Goal: Task Accomplishment & Management: Use online tool/utility

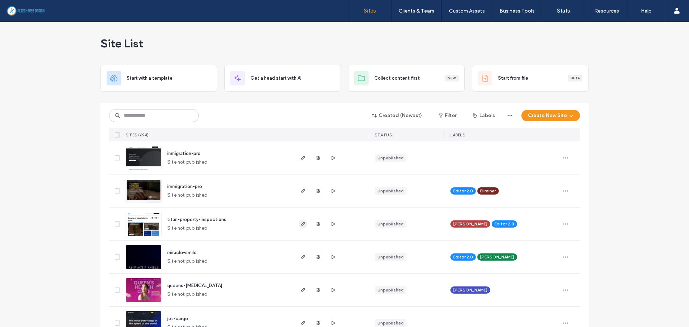
click at [301, 226] on use "button" at bounding box center [303, 224] width 4 height 4
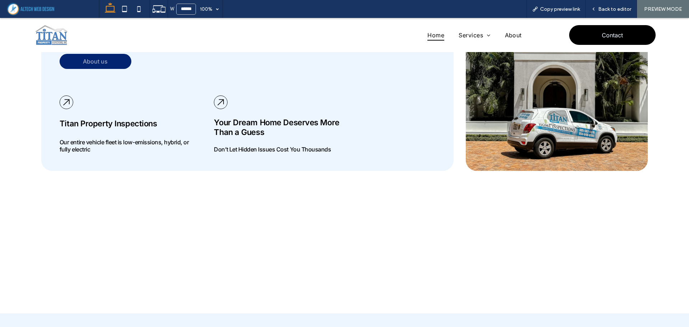
scroll to position [1400, 0]
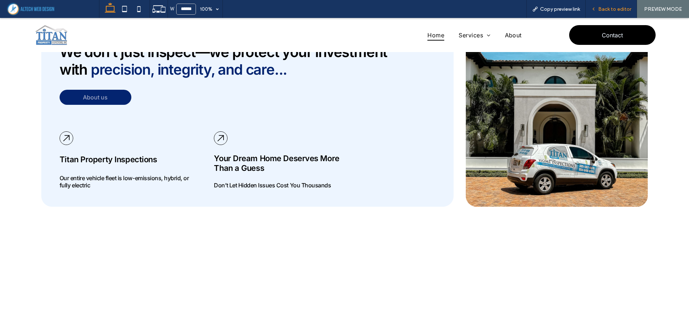
click at [602, 10] on span "Back to editor" at bounding box center [615, 9] width 33 height 6
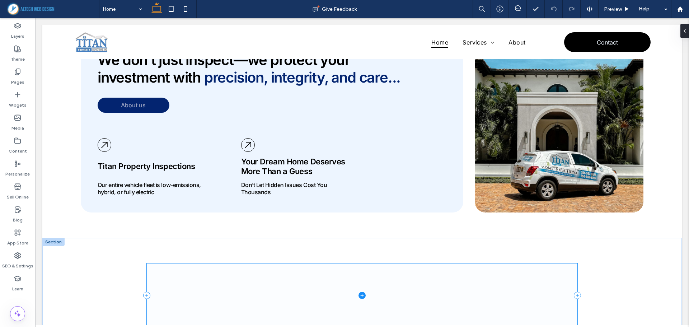
scroll to position [1414, 0]
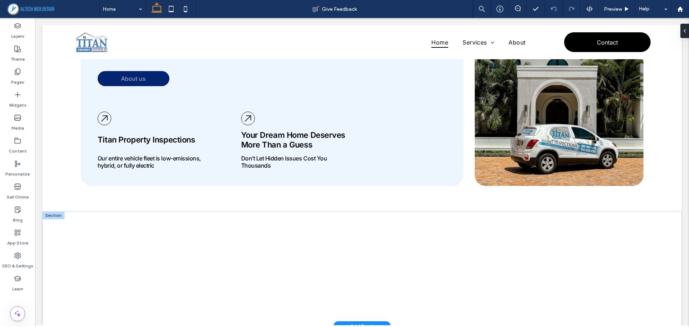
click at [53, 212] on div at bounding box center [53, 216] width 22 height 8
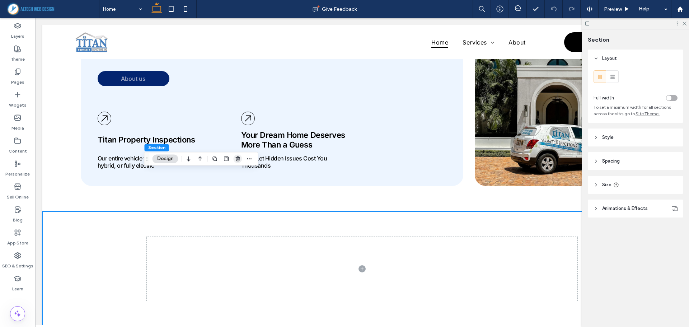
click at [237, 158] on icon "button" at bounding box center [238, 159] width 6 height 6
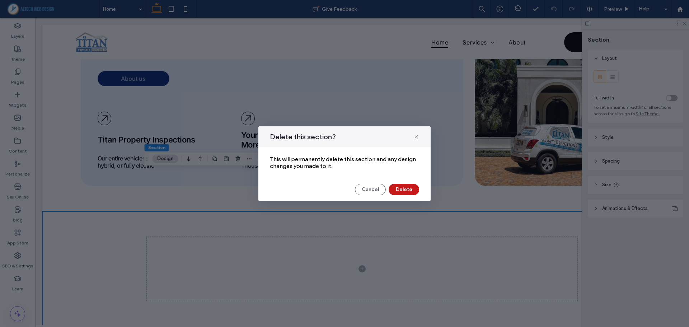
click at [405, 191] on button "Delete" at bounding box center [404, 189] width 31 height 11
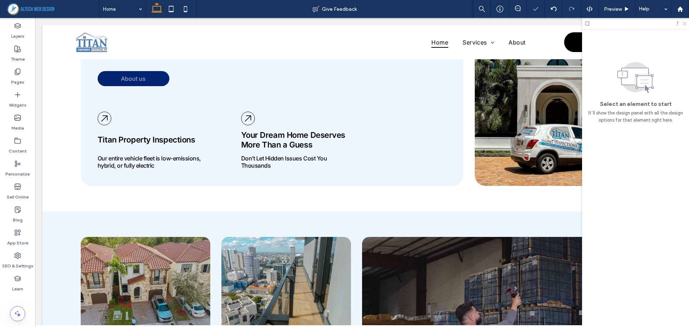
click at [685, 23] on use at bounding box center [685, 24] width 4 height 4
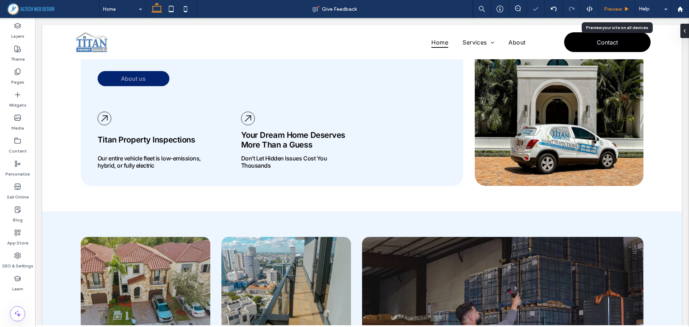
click at [614, 11] on span "Preview" at bounding box center [613, 9] width 18 height 6
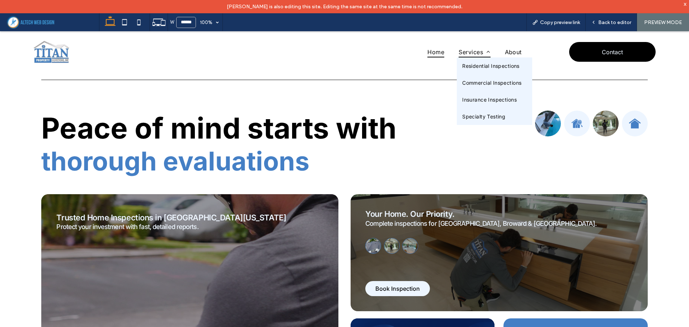
click at [463, 50] on span "Services" at bounding box center [475, 52] width 32 height 11
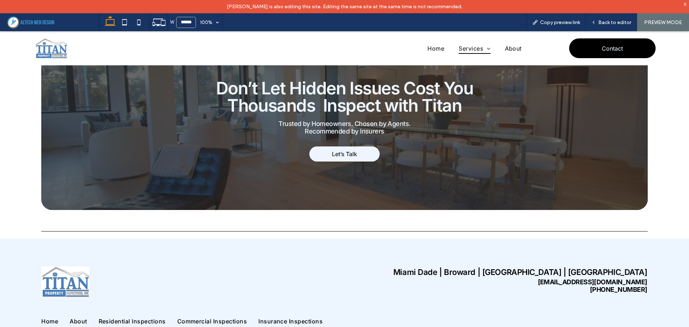
scroll to position [836, 0]
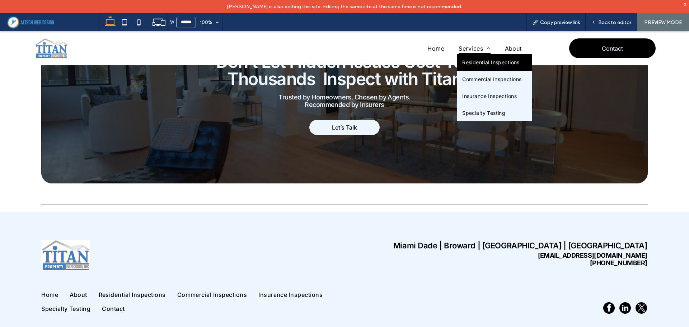
click at [486, 65] on span "Residential Inspections" at bounding box center [491, 62] width 57 height 6
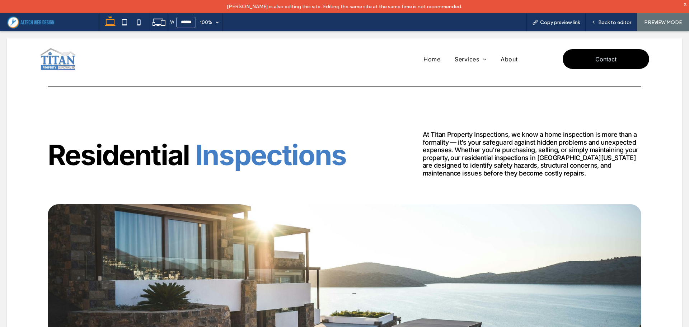
scroll to position [0, 0]
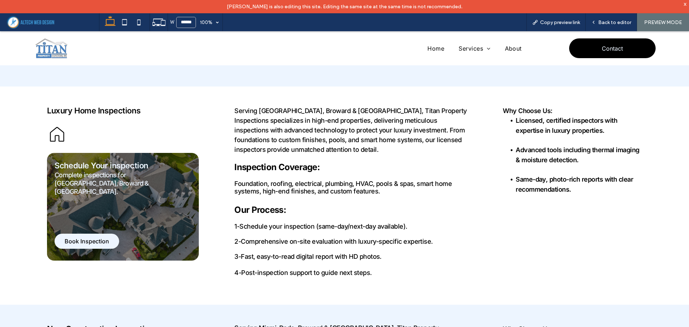
scroll to position [1143, 0]
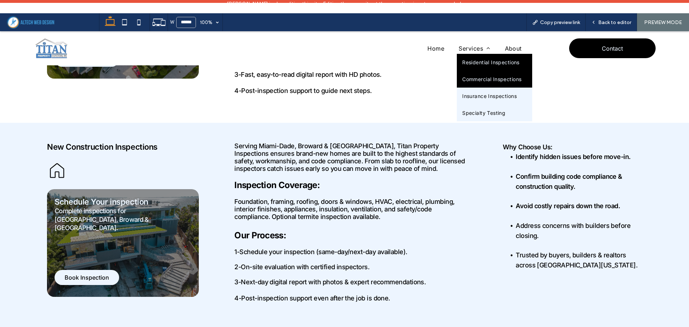
click at [479, 85] on link "Commercial Inspections" at bounding box center [494, 79] width 75 height 17
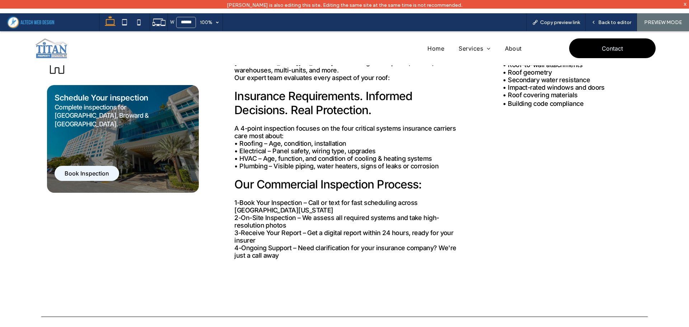
scroll to position [1724, 0]
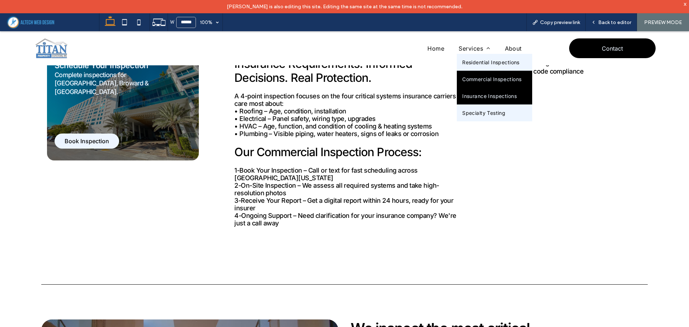
click at [478, 94] on span "Insurance Inspections" at bounding box center [490, 96] width 55 height 6
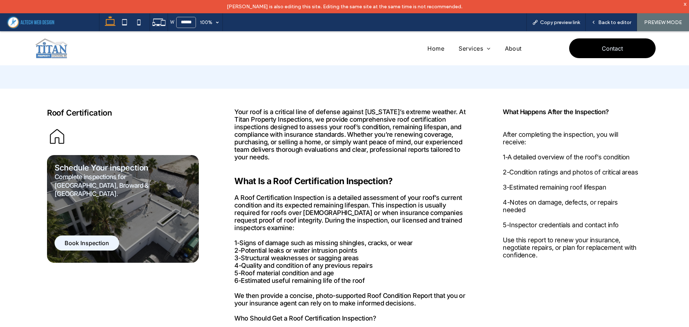
scroll to position [1185, 0]
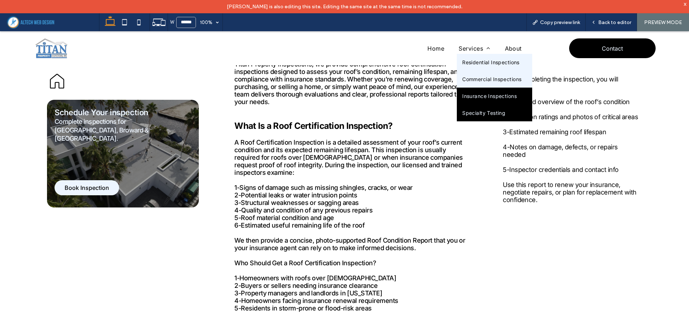
click at [484, 113] on span "Specialty Testing" at bounding box center [484, 113] width 43 height 6
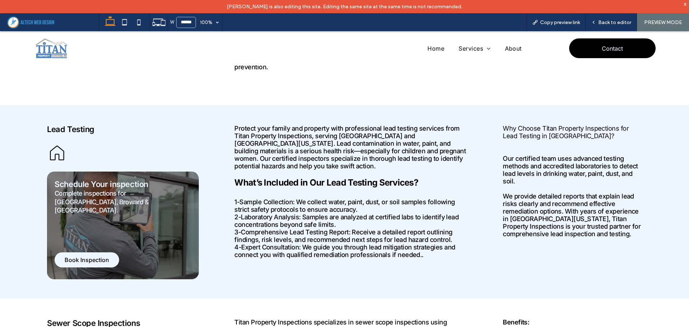
scroll to position [926, 0]
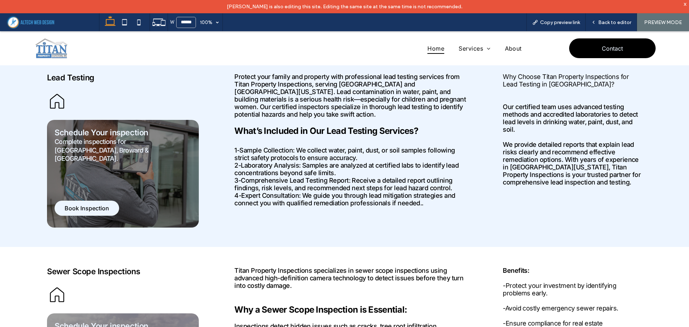
click at [434, 46] on span "Home" at bounding box center [436, 48] width 17 height 11
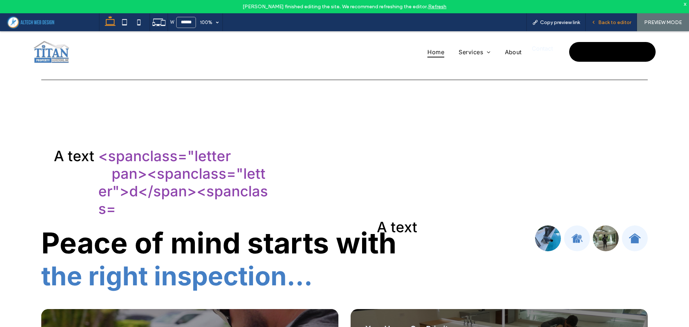
click at [601, 17] on div "Back to editor" at bounding box center [611, 22] width 51 height 18
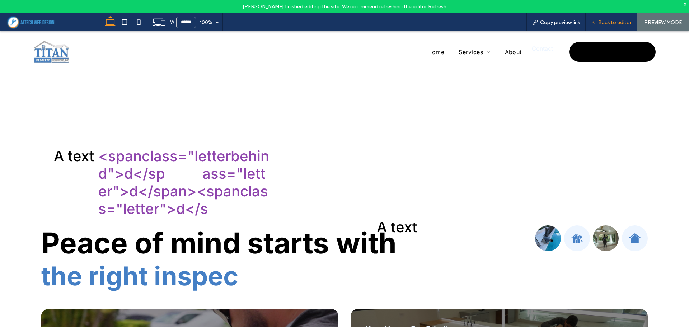
click at [607, 22] on span "Back to editor" at bounding box center [615, 22] width 33 height 6
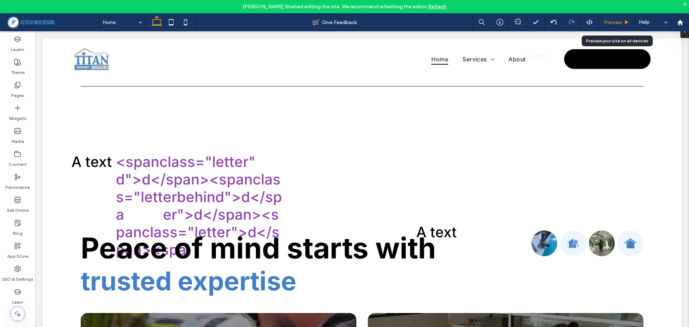
click at [613, 24] on span "Preview" at bounding box center [613, 22] width 18 height 6
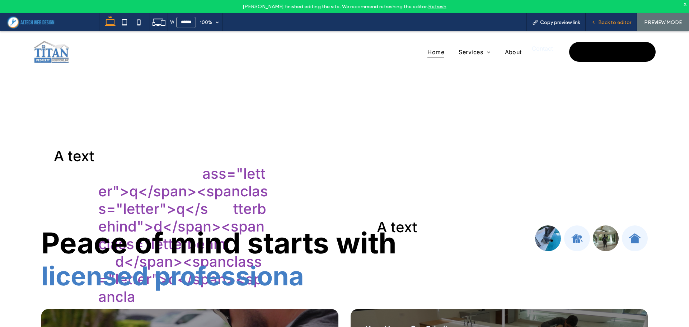
click at [605, 22] on span "Back to editor" at bounding box center [615, 22] width 33 height 6
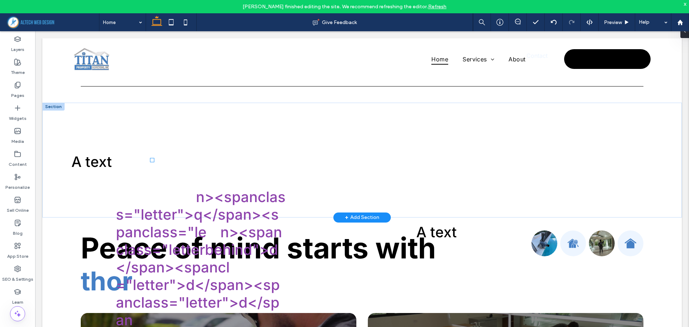
click at [93, 157] on p "A text" at bounding box center [91, 162] width 41 height 18
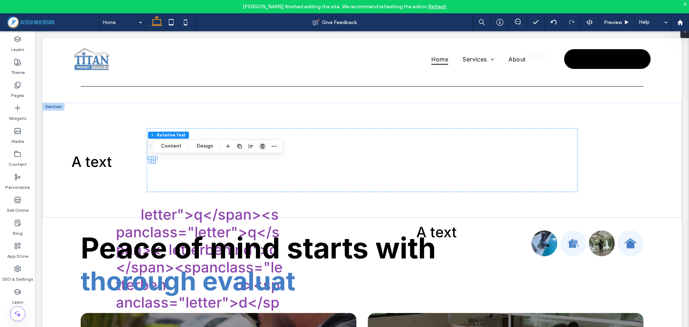
click at [263, 144] on icon "button" at bounding box center [263, 146] width 6 height 6
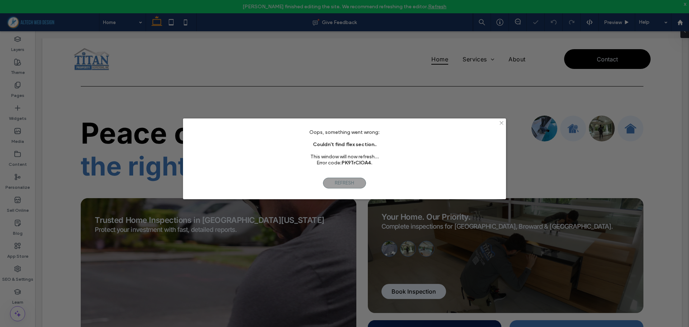
click at [501, 122] on icon at bounding box center [501, 122] width 5 height 5
